Goal: Information Seeking & Learning: Learn about a topic

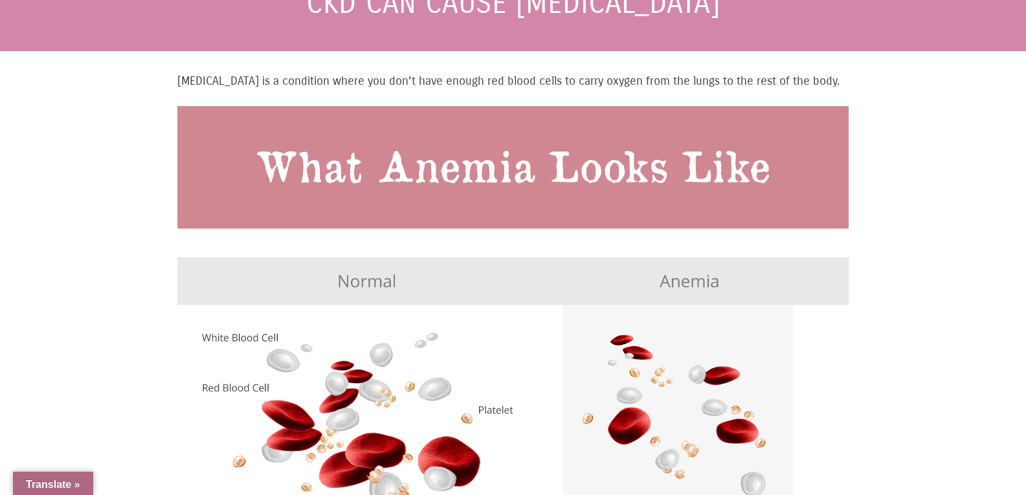
scroll to position [194, 0]
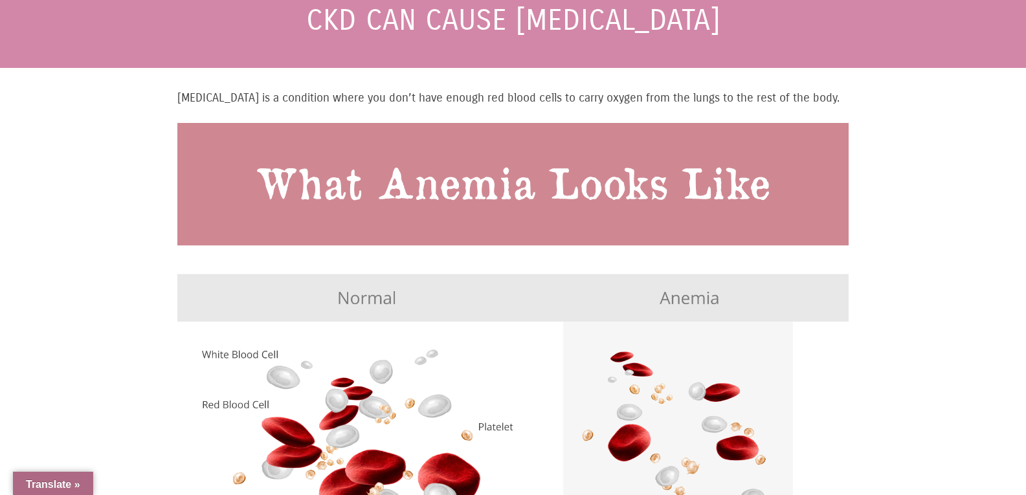
click at [460, 146] on img at bounding box center [512, 374] width 671 height 503
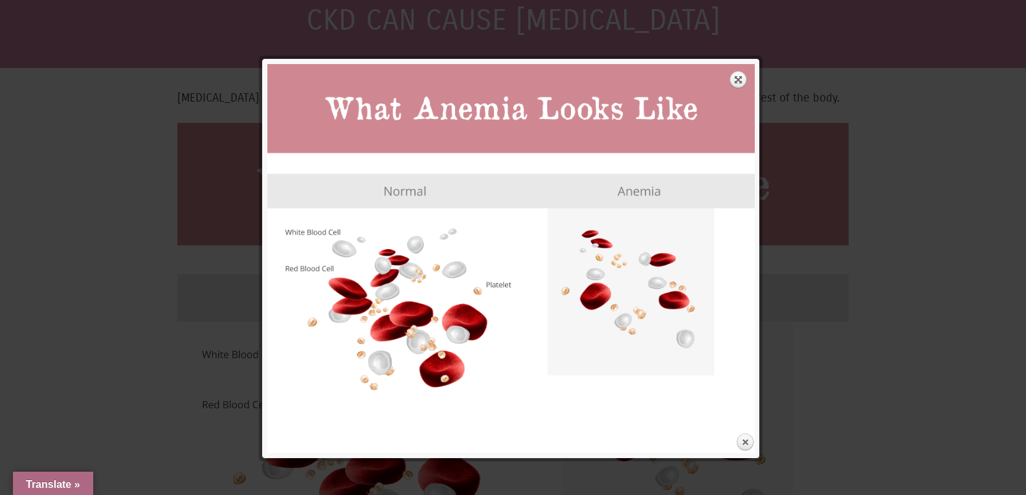
click at [567, 49] on div at bounding box center [513, 43] width 488 height 19
click at [745, 76] on link "Expand" at bounding box center [739, 80] width 18 height 18
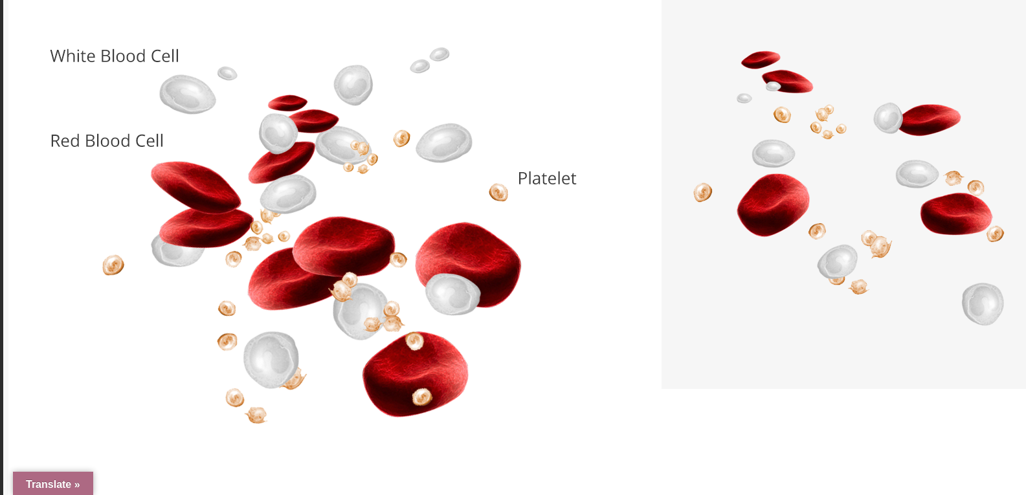
scroll to position [389, 0]
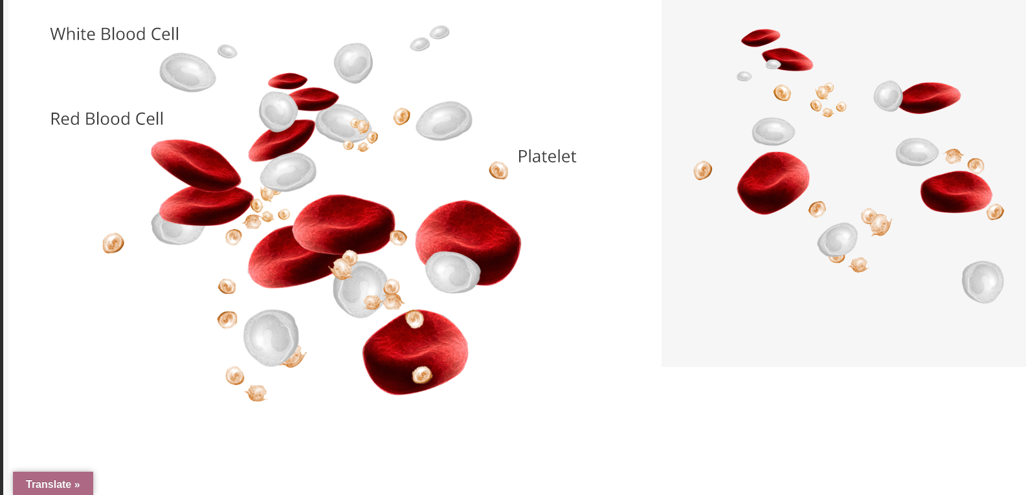
drag, startPoint x: 566, startPoint y: 182, endPoint x: 428, endPoint y: 171, distance: 138.4
click at [428, 171] on img at bounding box center [576, 68] width 1136 height 852
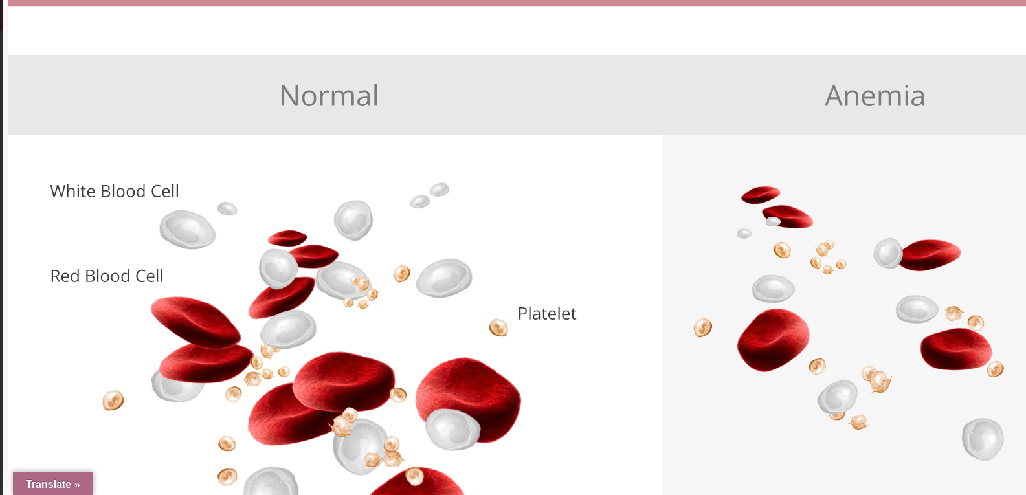
scroll to position [324, 0]
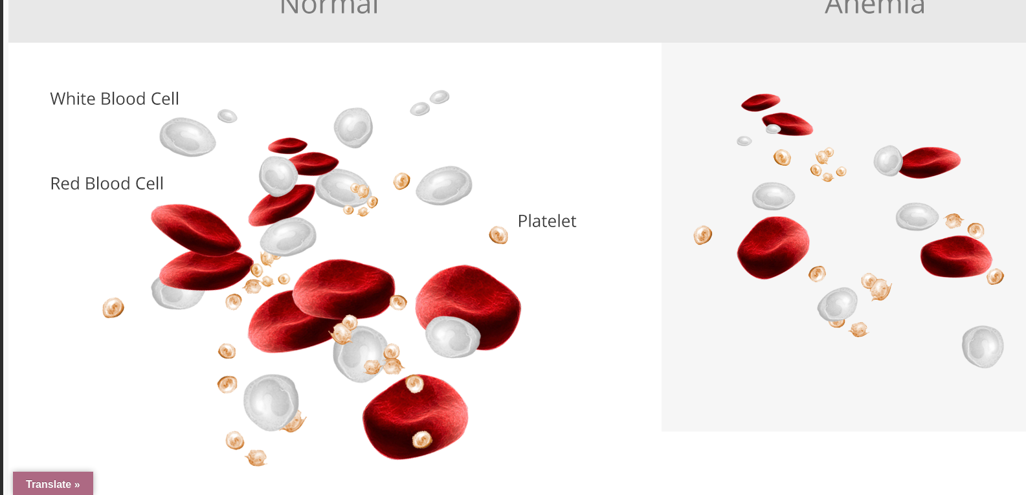
drag, startPoint x: 530, startPoint y: 186, endPoint x: 506, endPoint y: 179, distance: 24.6
click at [506, 179] on img at bounding box center [576, 133] width 1136 height 852
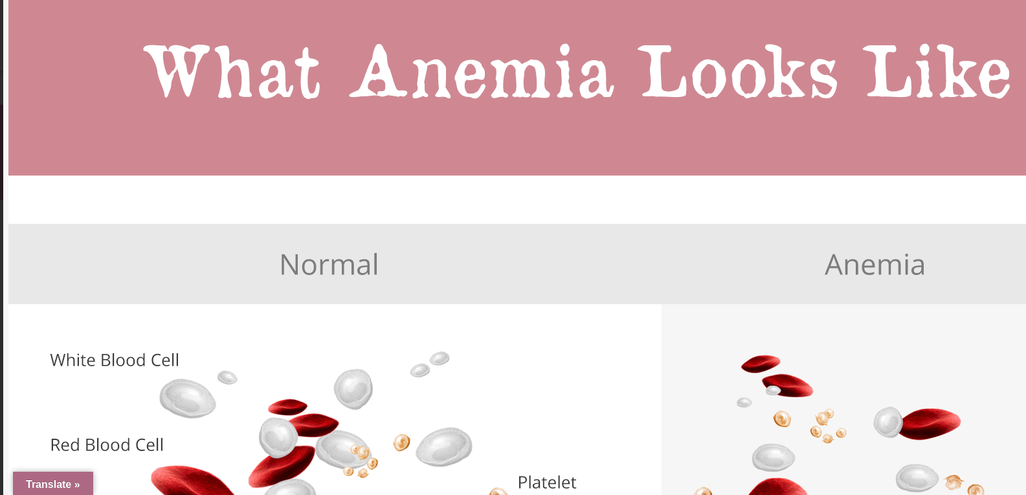
scroll to position [0, 0]
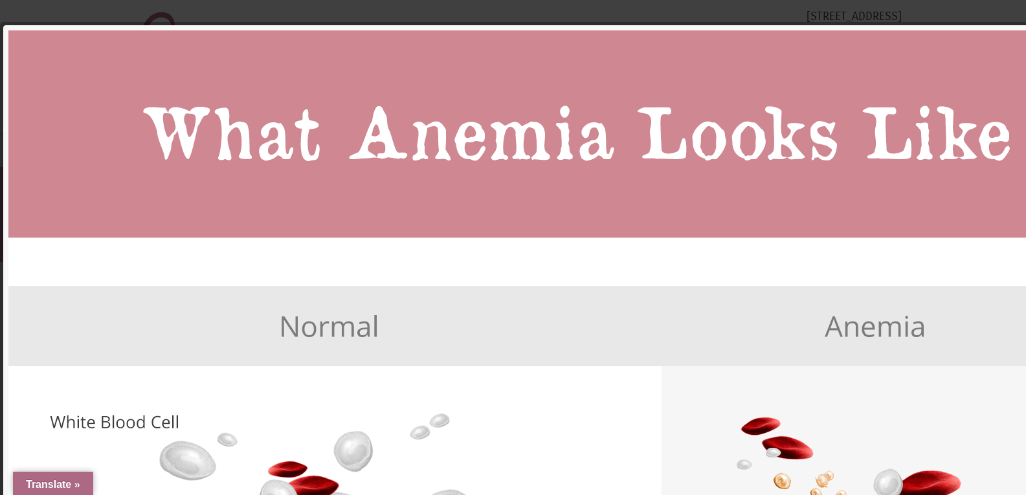
click at [971, 62] on img at bounding box center [576, 456] width 1136 height 852
click at [971, 56] on img at bounding box center [576, 456] width 1136 height 852
click at [245, 52] on img at bounding box center [576, 456] width 1136 height 852
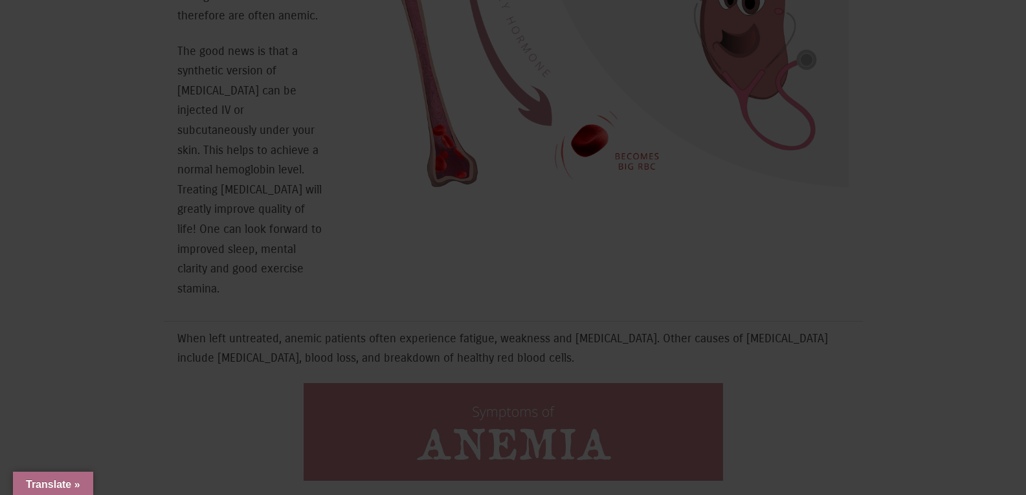
scroll to position [712, 0]
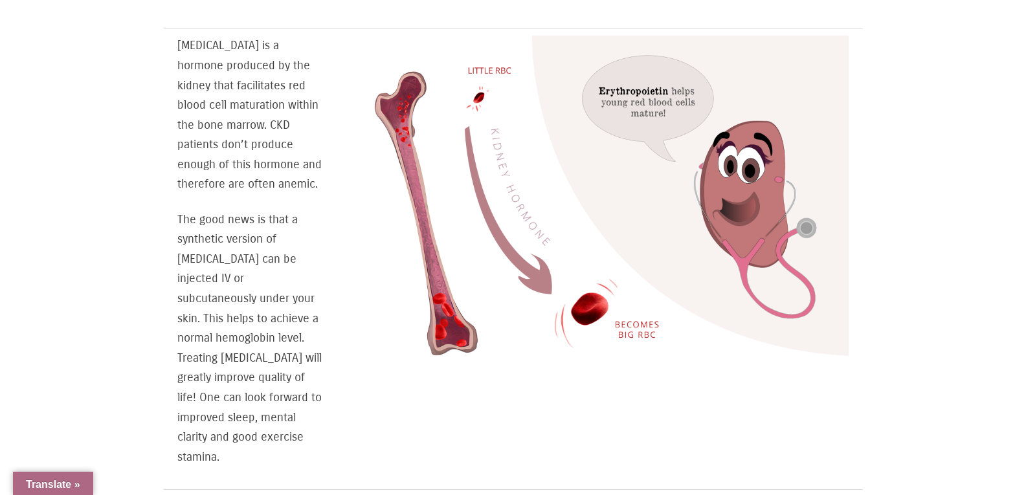
scroll to position [777, 0]
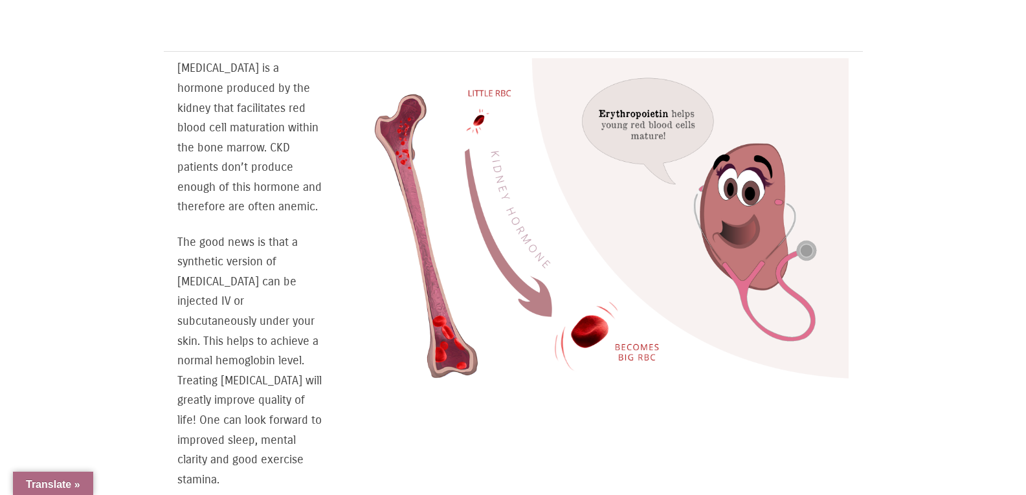
click at [576, 210] on img at bounding box center [600, 229] width 497 height 342
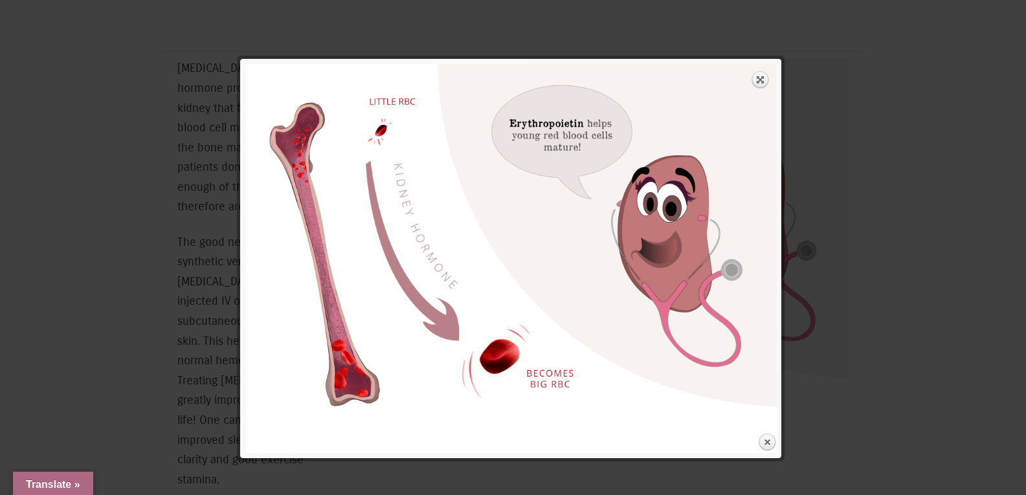
click at [607, 23] on div at bounding box center [513, 442] width 1026 height 2439
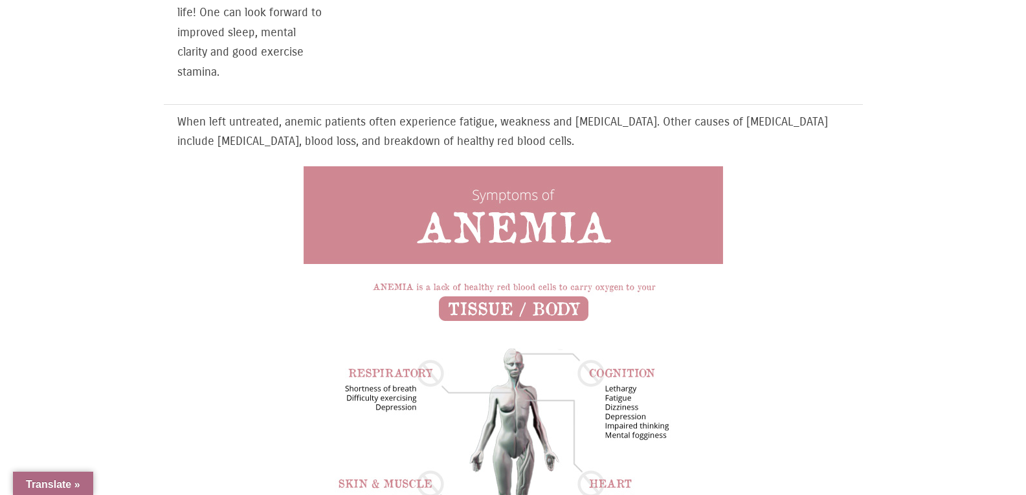
scroll to position [1101, 0]
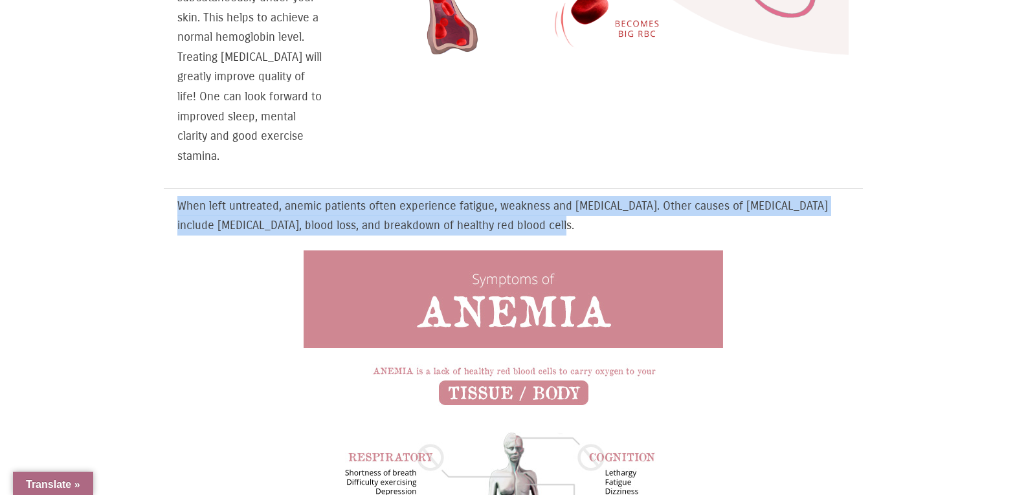
drag, startPoint x: 178, startPoint y: 192, endPoint x: 610, endPoint y: 220, distance: 432.8
click at [610, 220] on p "When left untreated, anemic patients often experience fatigue, weakness and sho…" at bounding box center [512, 215] width 671 height 39
copy p "When left untreated, anemic patients often experience fatigue, weakness and sho…"
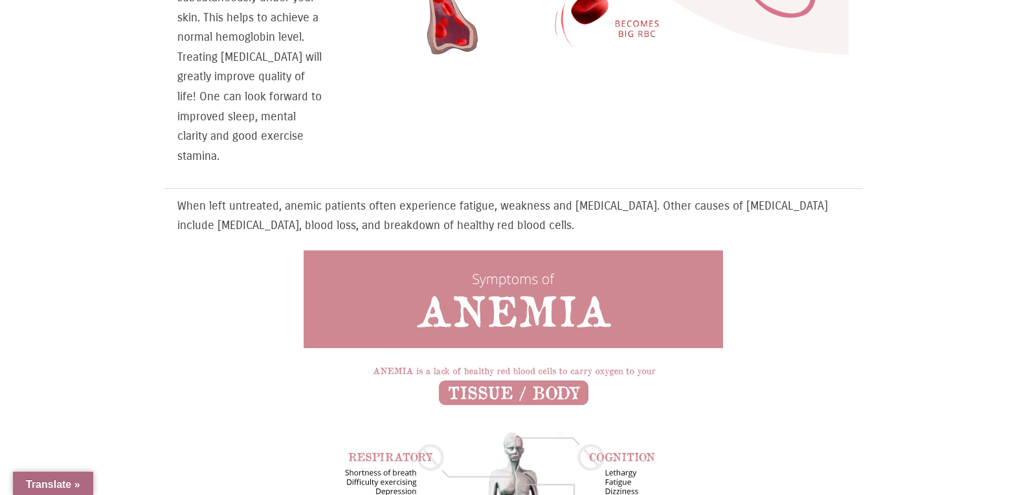
click at [989, 127] on div "Gaytri Manek (Formerly Gandotra), MD GAYTRI GANDOTRA (MANEK), MD Nephrology 111…" at bounding box center [513, 123] width 1026 height 2448
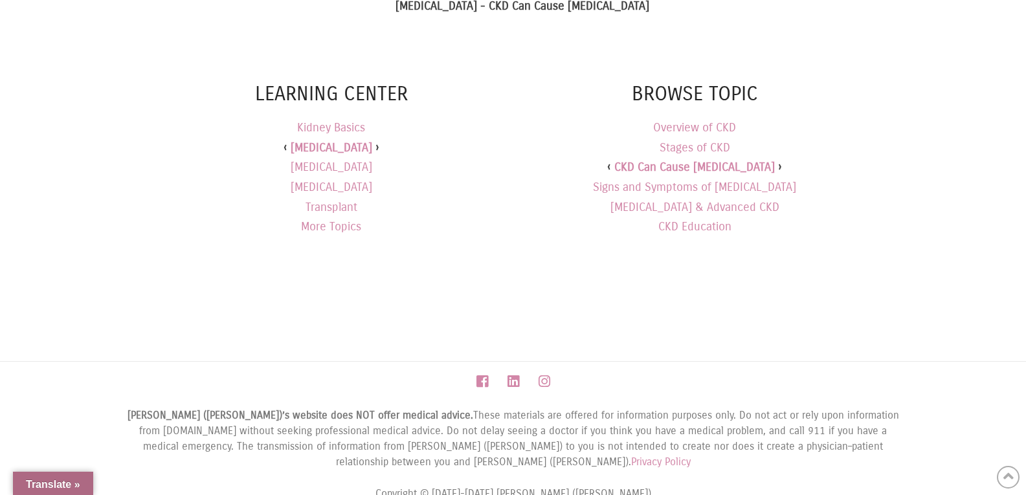
scroll to position [1944, 0]
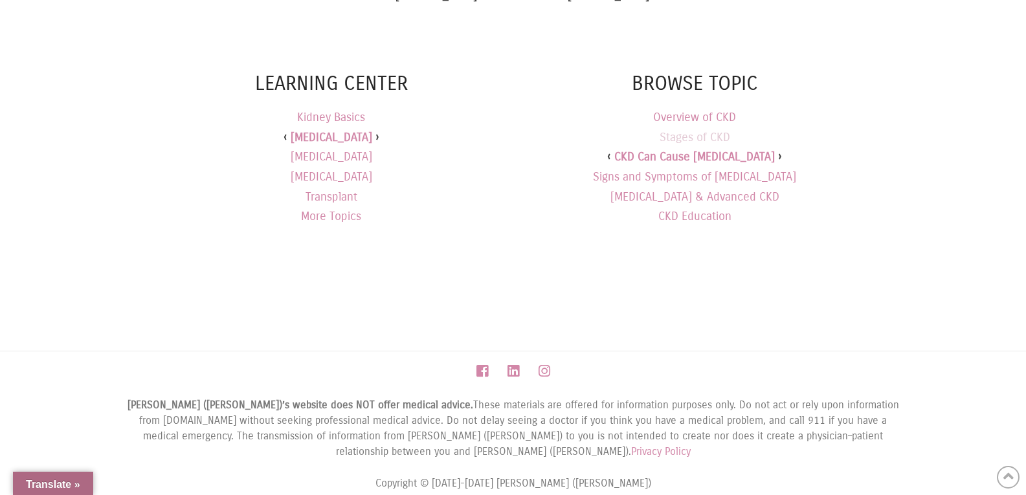
click at [712, 130] on link "Stages of CKD" at bounding box center [695, 137] width 71 height 14
click at [702, 209] on link "CKD Education" at bounding box center [695, 216] width 73 height 14
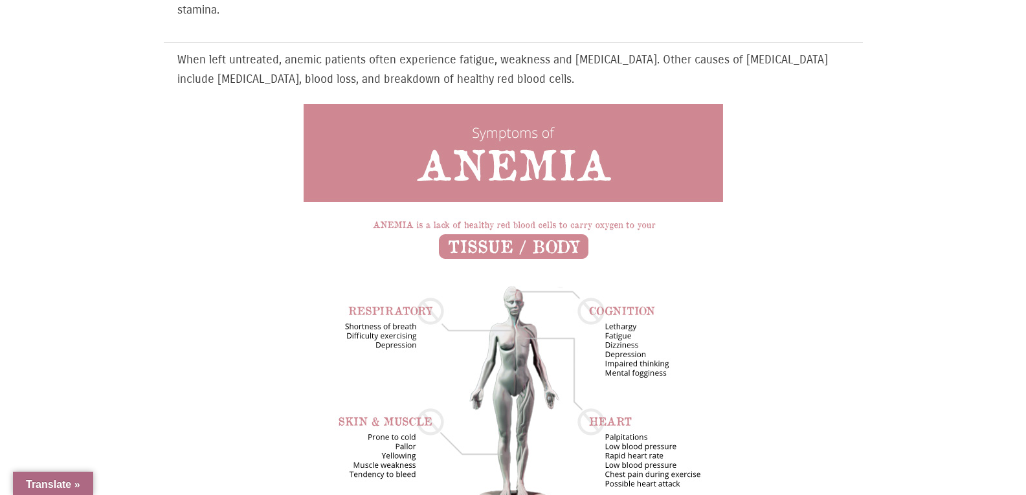
scroll to position [1361, 0]
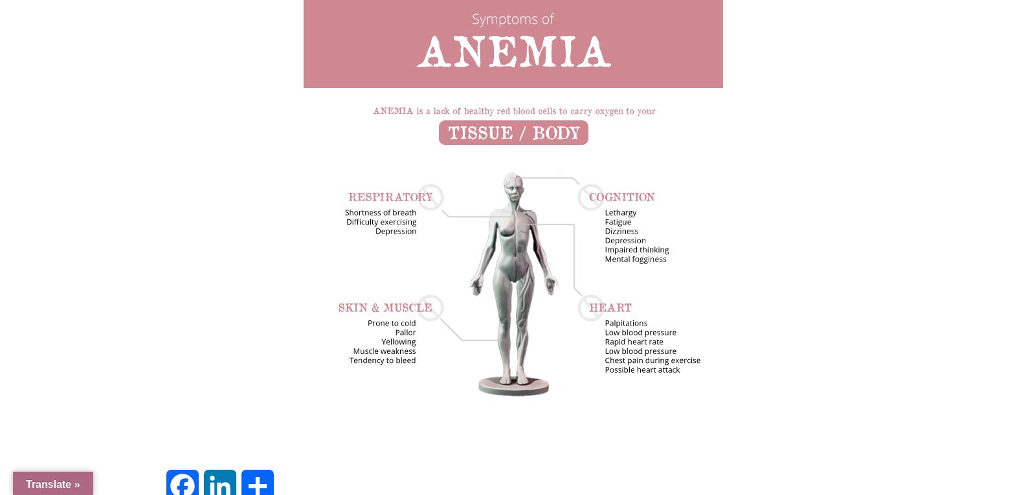
click at [337, 255] on img at bounding box center [514, 206] width 420 height 433
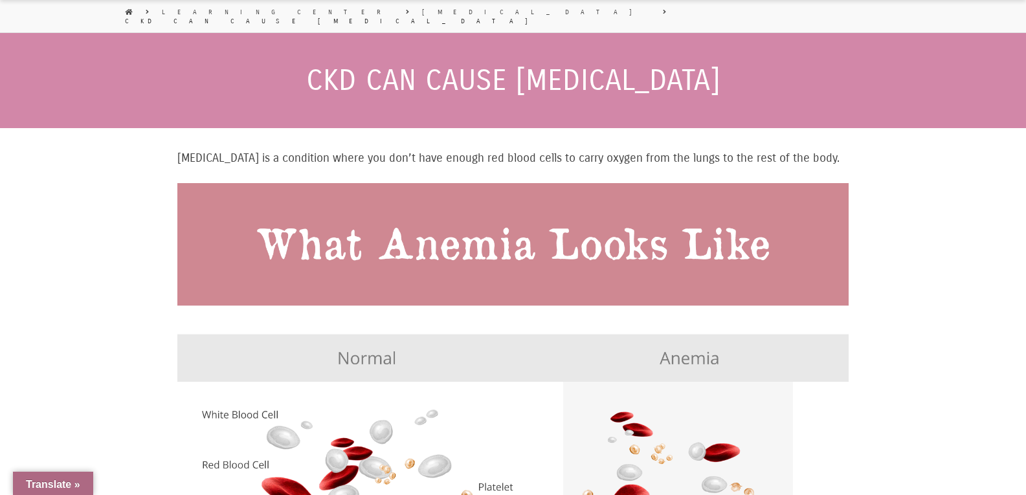
scroll to position [0, 0]
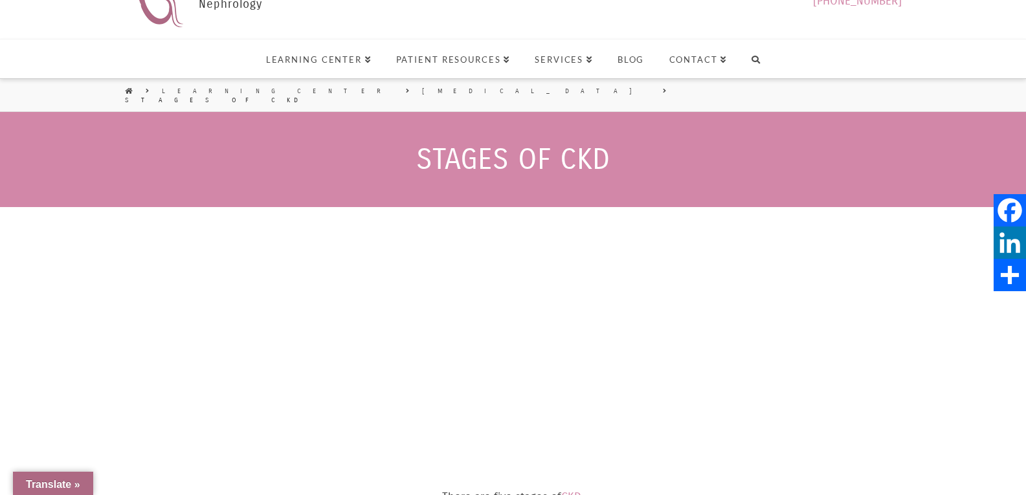
select select "Language Translate Widget"
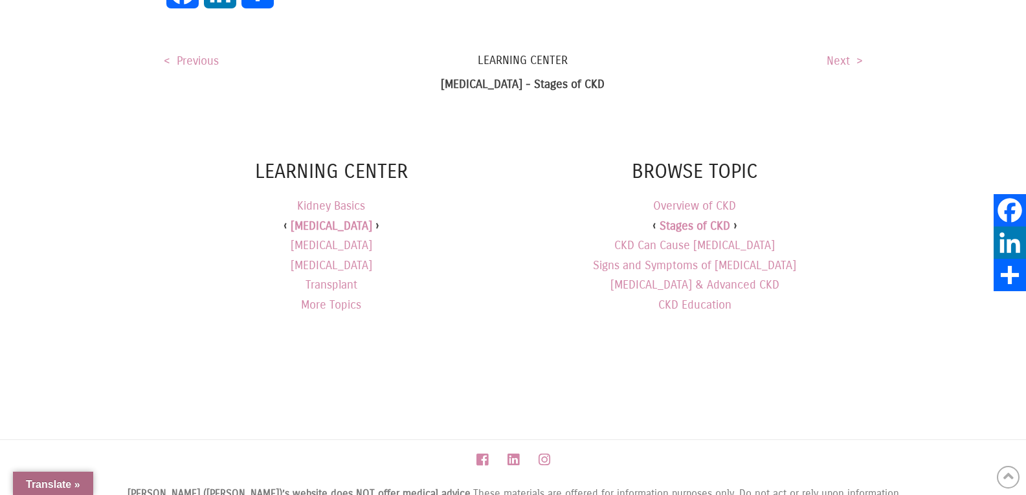
scroll to position [2738, 0]
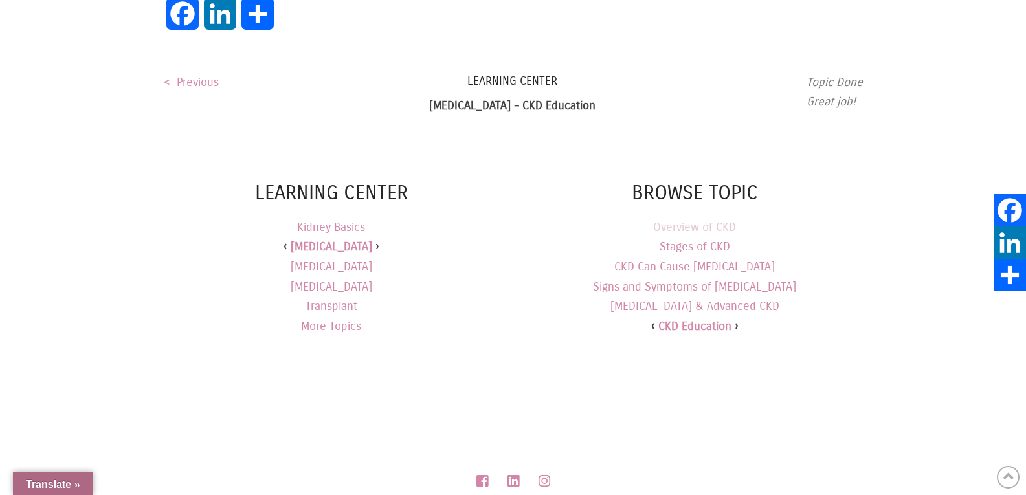
scroll to position [1878, 0]
